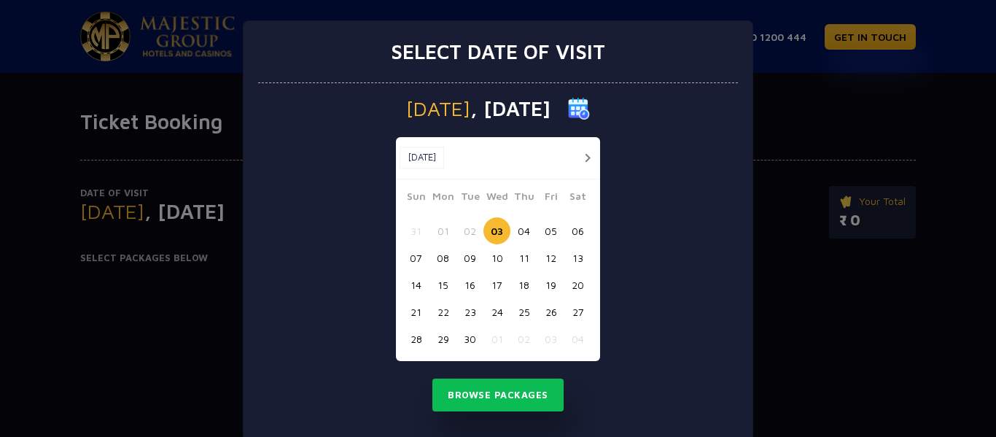
click at [546, 283] on button "19" at bounding box center [551, 284] width 27 height 27
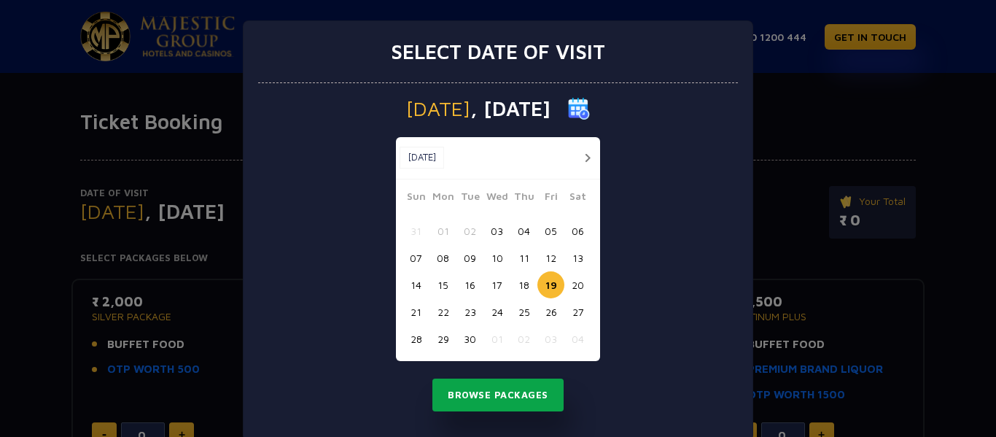
click at [506, 396] on button "Browse Packages" at bounding box center [498, 396] width 131 height 34
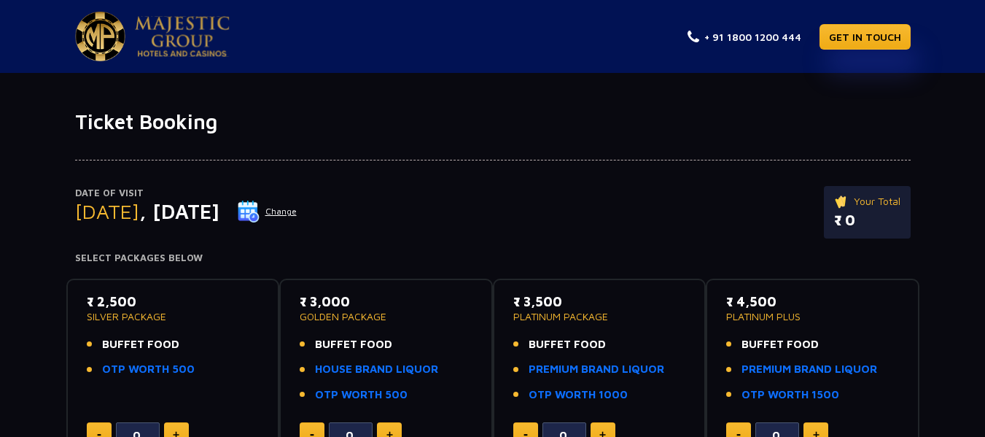
click at [215, 212] on span ", [DATE]" at bounding box center [179, 211] width 80 height 24
click at [298, 210] on button "Change" at bounding box center [267, 211] width 61 height 23
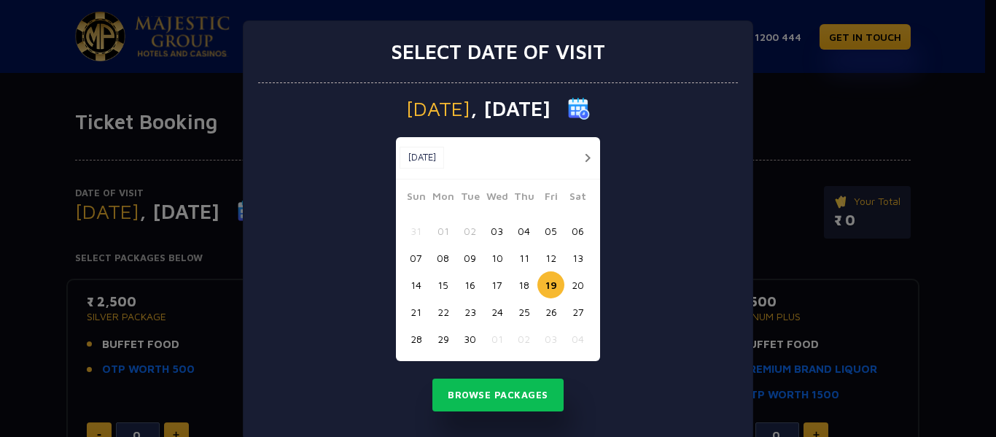
click at [574, 287] on button "20" at bounding box center [578, 284] width 27 height 27
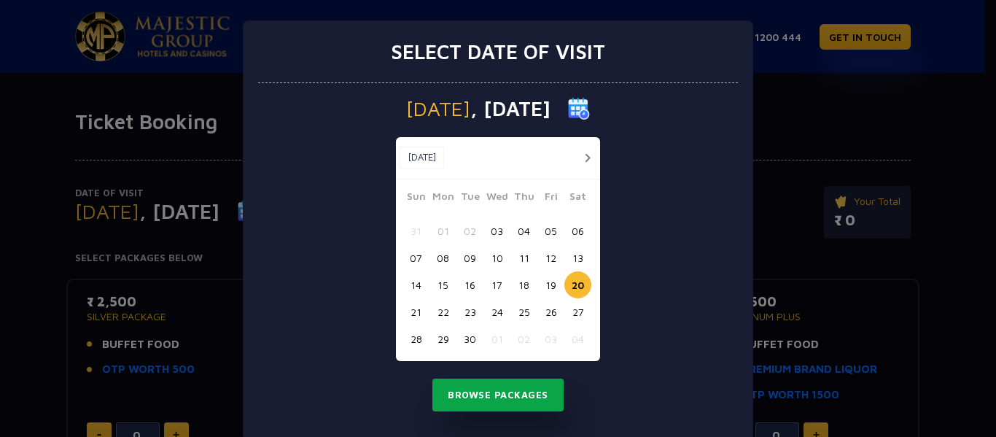
click at [497, 393] on button "Browse Packages" at bounding box center [498, 396] width 131 height 34
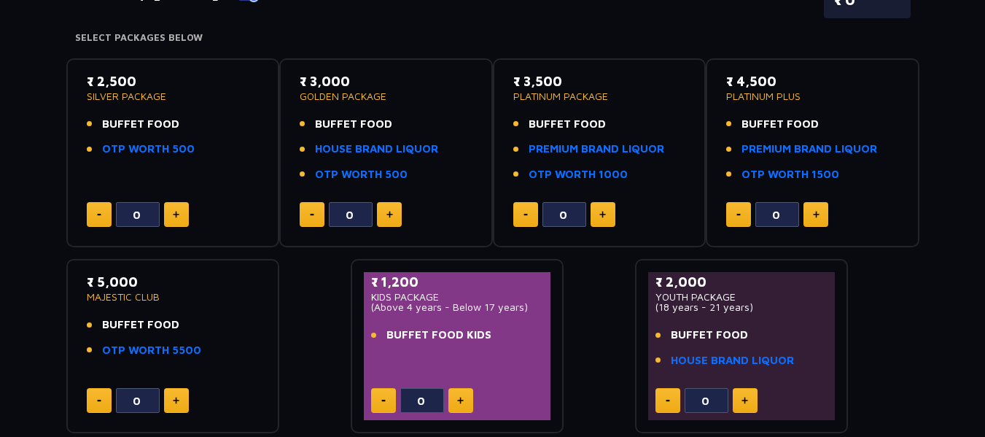
scroll to position [219, 0]
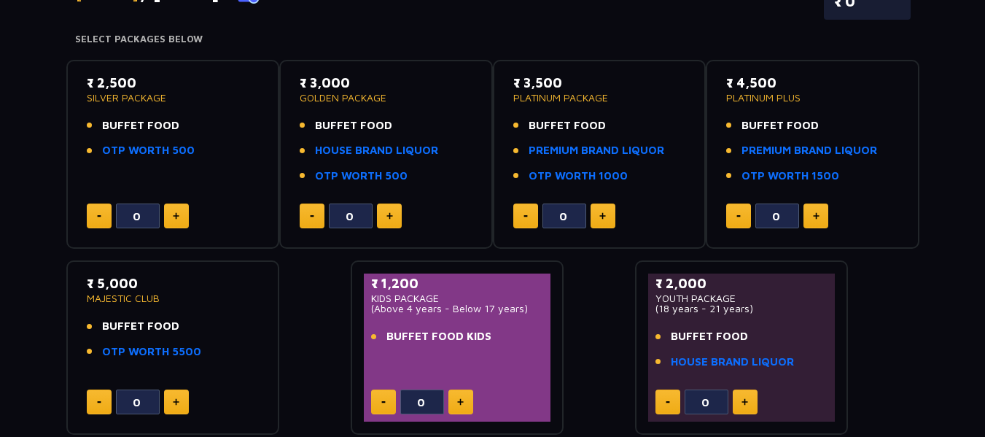
click at [604, 215] on img at bounding box center [603, 215] width 7 height 7
type input "2"
click at [181, 216] on button at bounding box center [176, 216] width 25 height 25
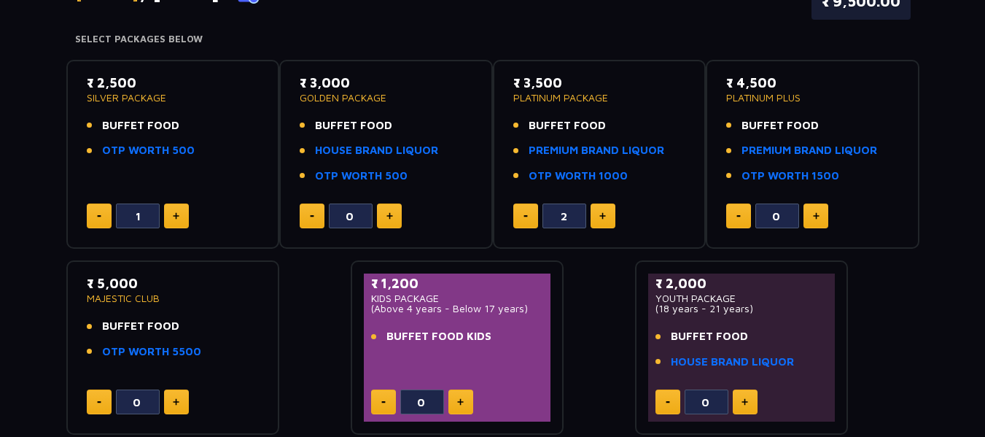
type input "2"
click at [524, 220] on button at bounding box center [526, 216] width 25 height 25
type input "0"
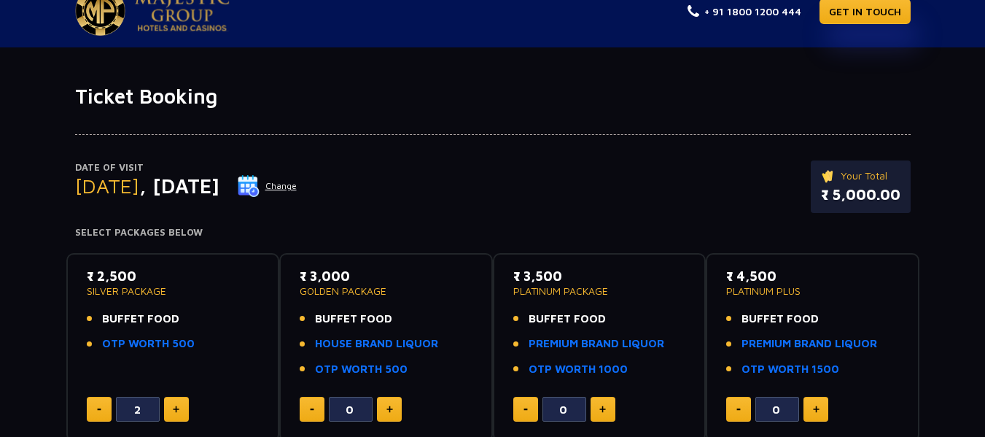
scroll to position [0, 0]
